Goal: Information Seeking & Learning: Learn about a topic

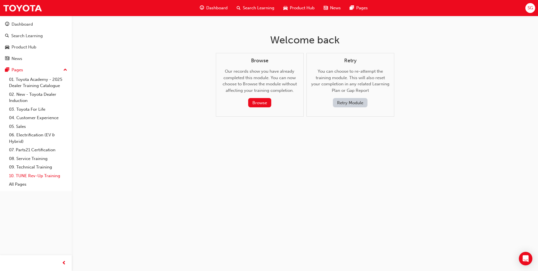
click at [49, 177] on link "10. TUNE Rev-Up Training" at bounding box center [38, 175] width 63 height 9
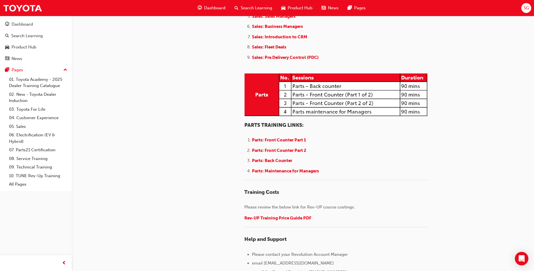
scroll to position [605, 0]
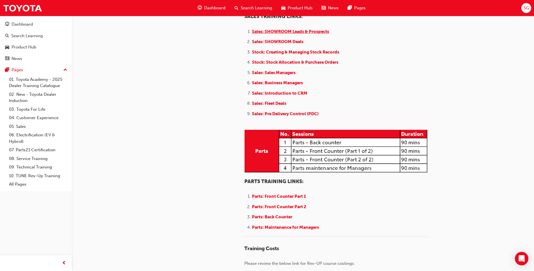
click at [313, 34] on span "Sales: SHOWROOM Leads & Prospects" at bounding box center [290, 31] width 77 height 5
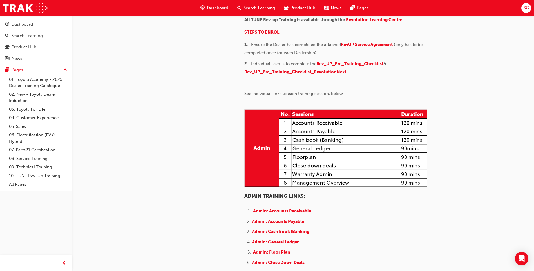
scroll to position [70, 0]
